Goal: Find contact information: Find contact information

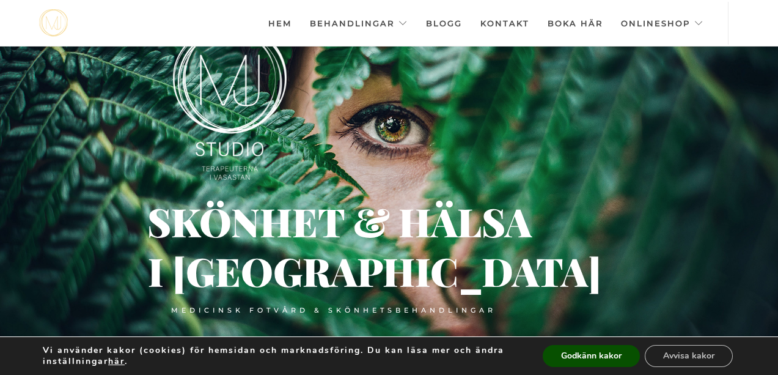
scroll to position [3, 0]
click at [524, 22] on link "Kontakt" at bounding box center [504, 23] width 49 height 43
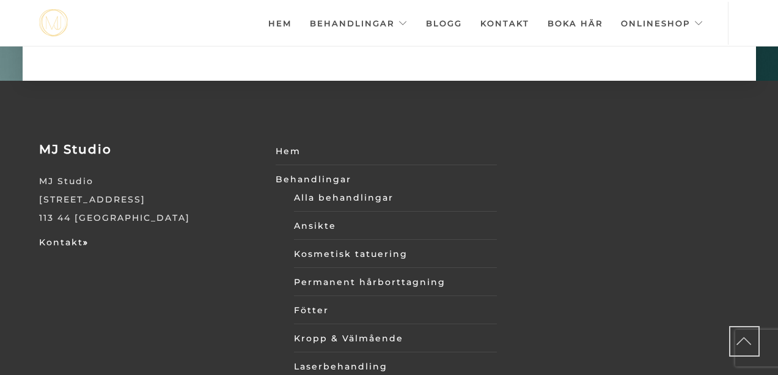
scroll to position [4037, 0]
